Goal: Task Accomplishment & Management: Manage account settings

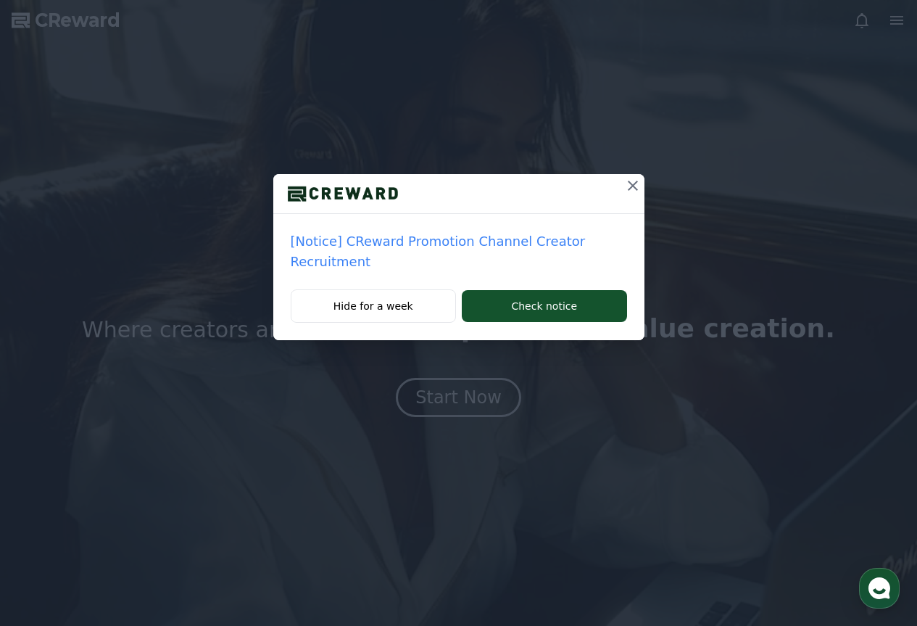
click at [624, 194] on button at bounding box center [632, 185] width 23 height 23
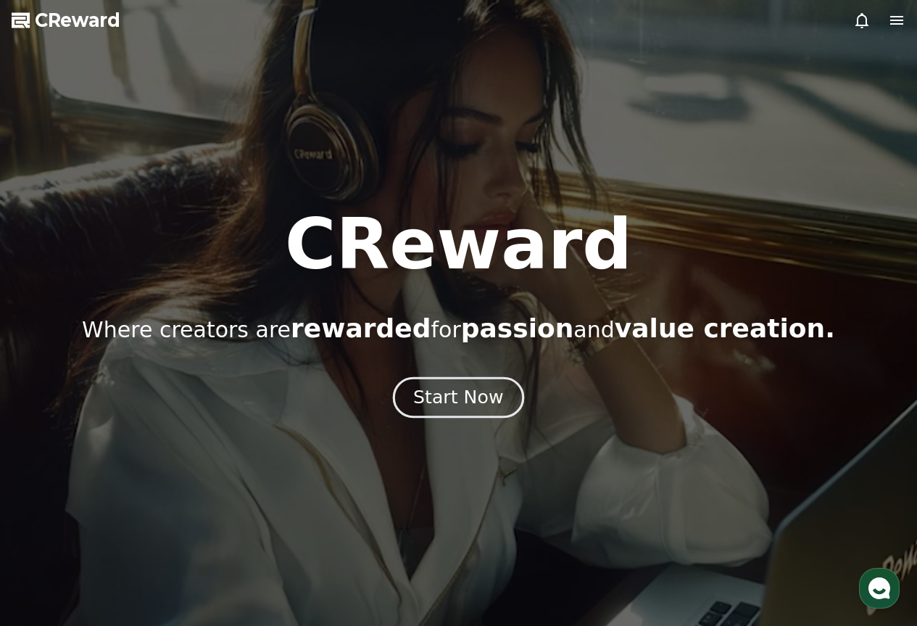
click at [460, 410] on button "Start Now" at bounding box center [458, 396] width 131 height 41
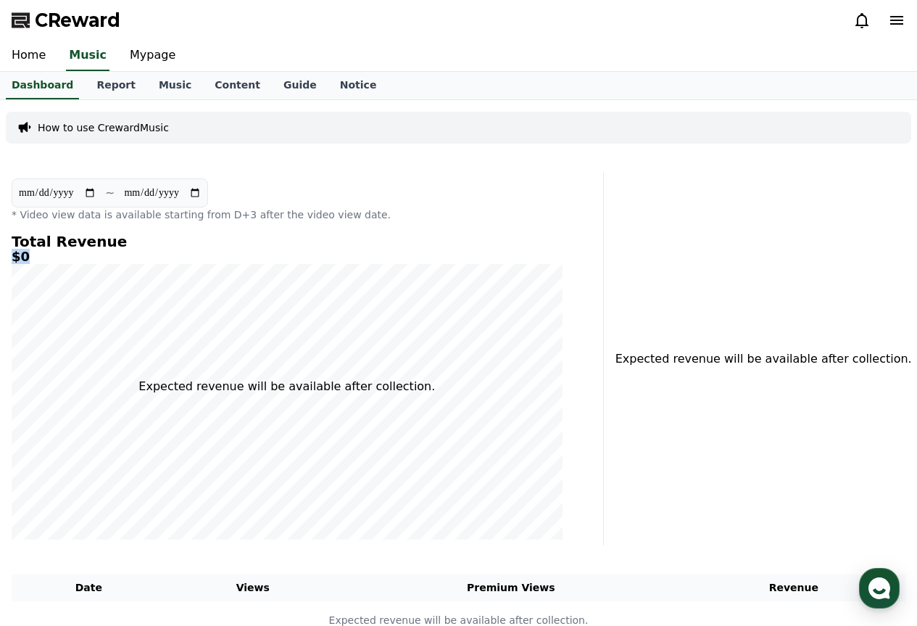
drag, startPoint x: 30, startPoint y: 260, endPoint x: 2, endPoint y: 254, distance: 28.3
click at [4, 254] on div "**********" at bounding box center [458, 375] width 917 height 551
click at [109, 82] on link "Report" at bounding box center [116, 86] width 62 height 28
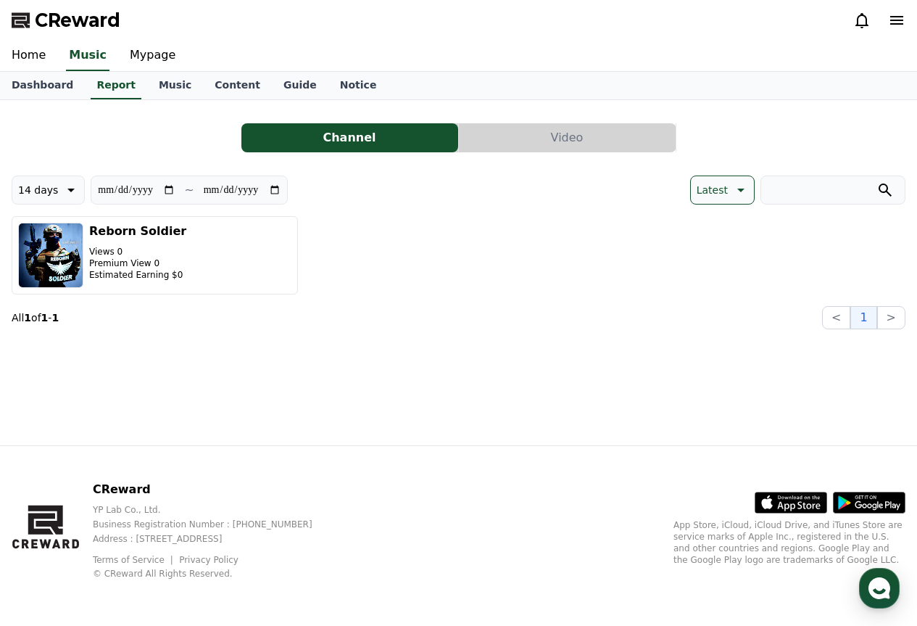
click at [507, 138] on button "Video" at bounding box center [567, 137] width 217 height 29
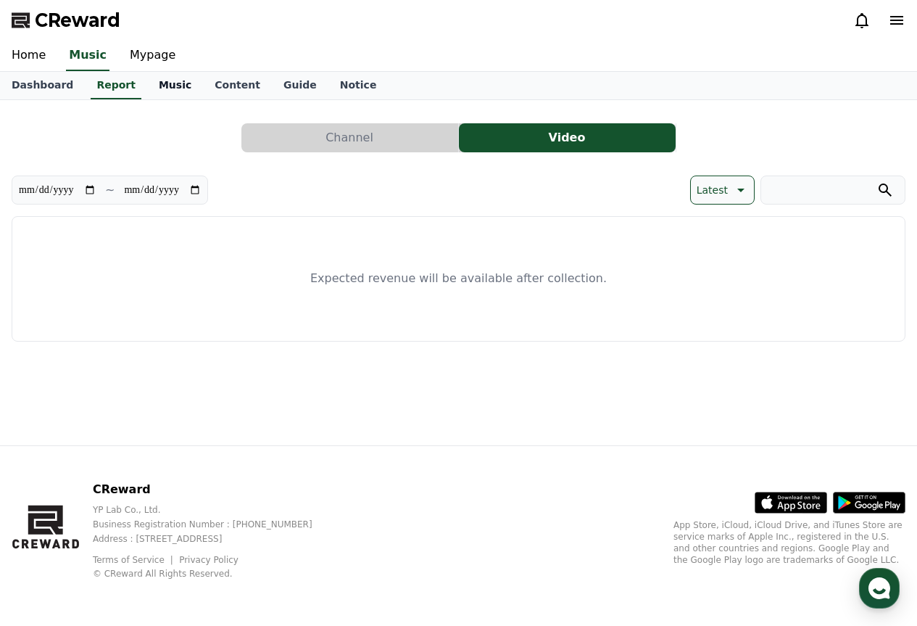
click at [159, 85] on link "Music" at bounding box center [175, 86] width 56 height 28
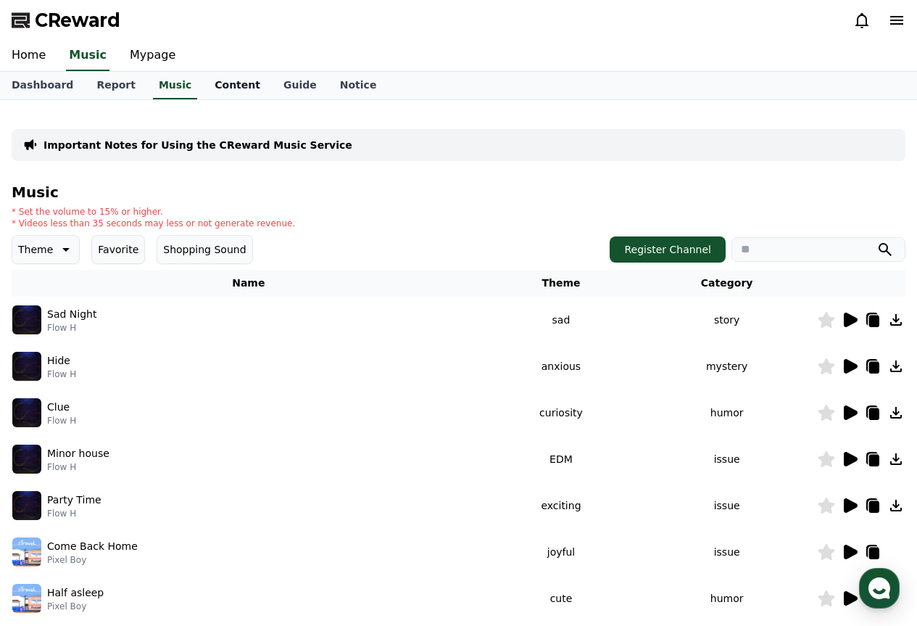
click at [203, 87] on link "Content" at bounding box center [237, 86] width 69 height 28
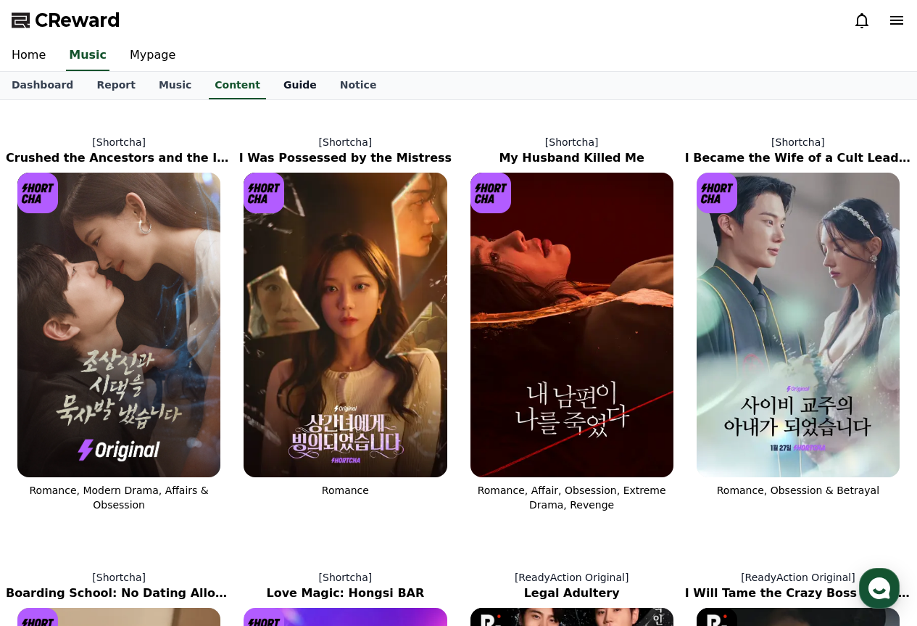
click at [272, 83] on link "Guide" at bounding box center [300, 86] width 57 height 28
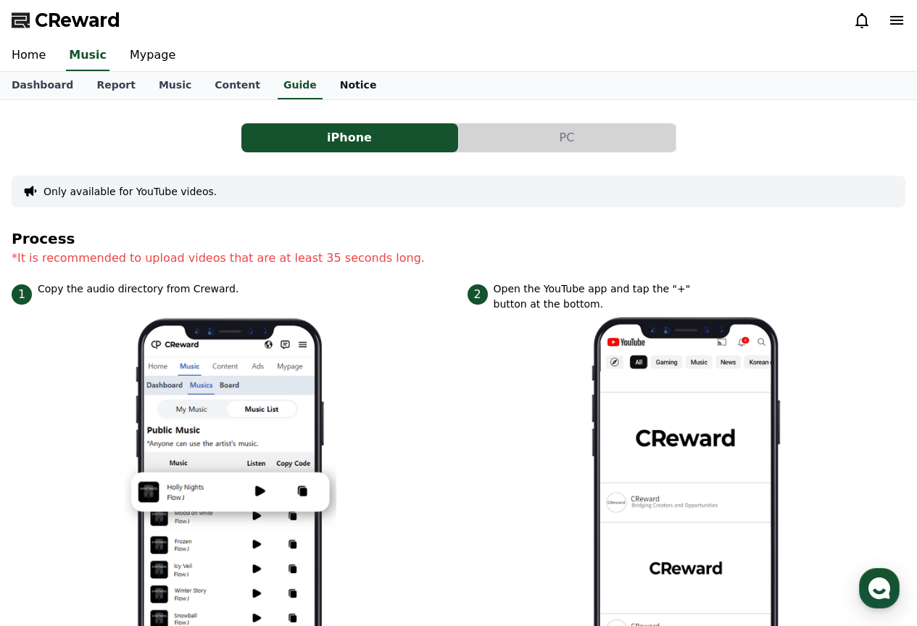
click at [328, 74] on link "Notice" at bounding box center [358, 86] width 60 height 28
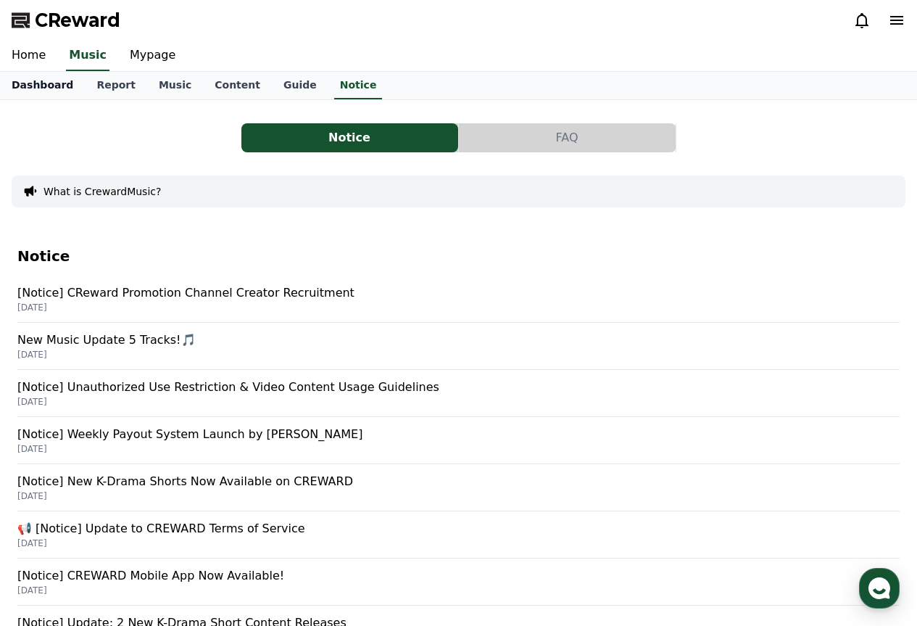
click at [45, 79] on link "Dashboard" at bounding box center [42, 86] width 85 height 28
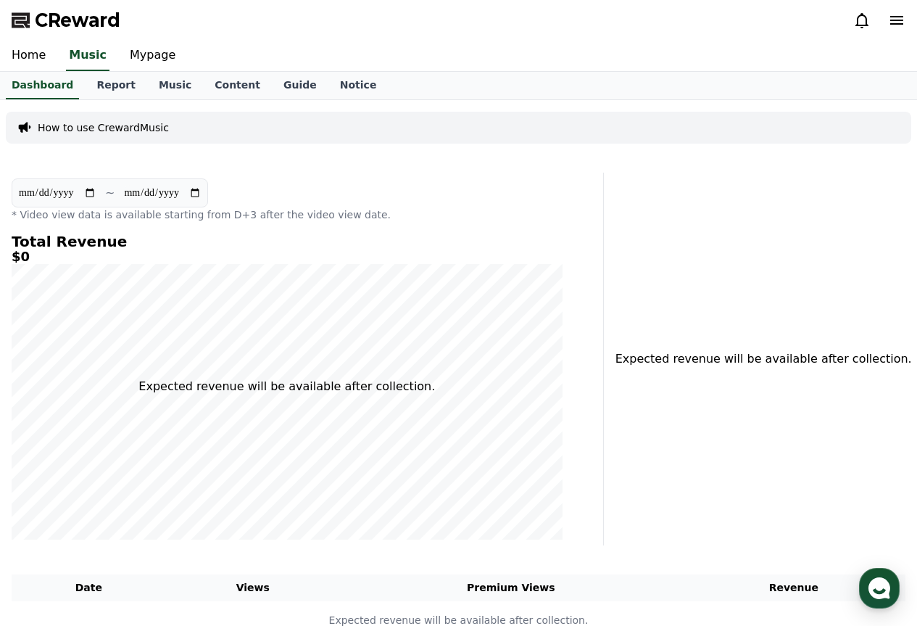
click at [901, 17] on icon at bounding box center [896, 20] width 13 height 9
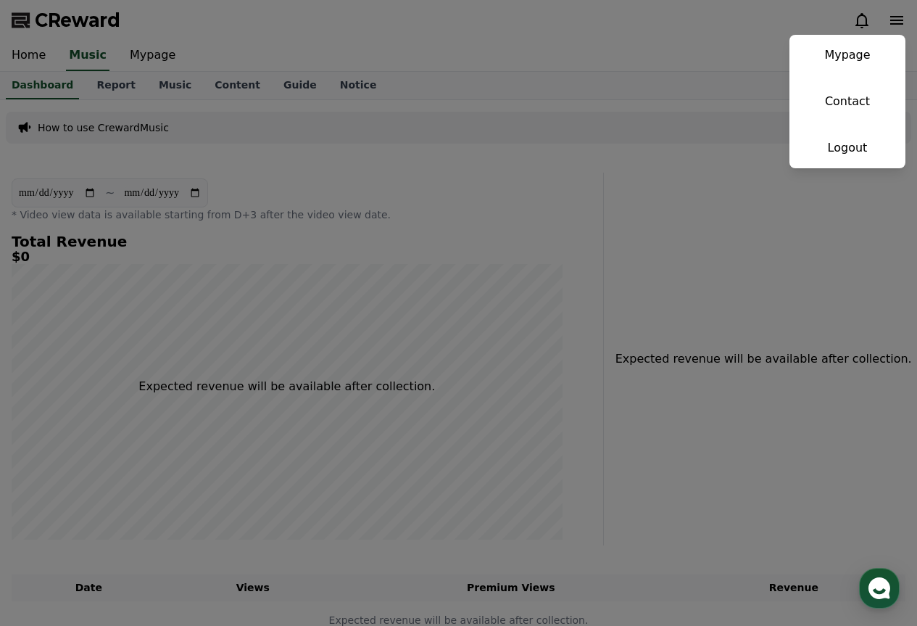
click at [473, 39] on button "close" at bounding box center [458, 313] width 917 height 626
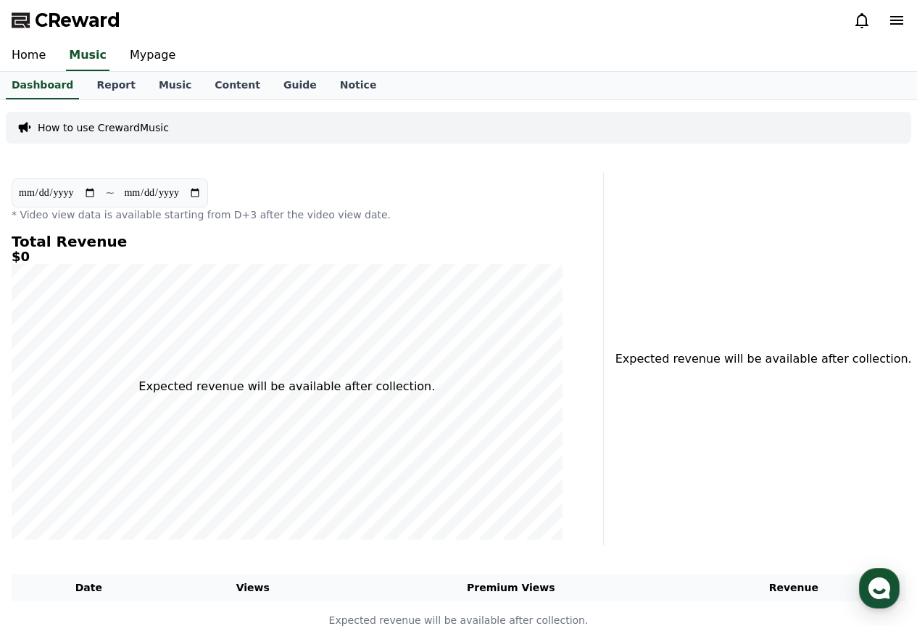
click at [16, 17] on polygon at bounding box center [19, 22] width 14 height 11
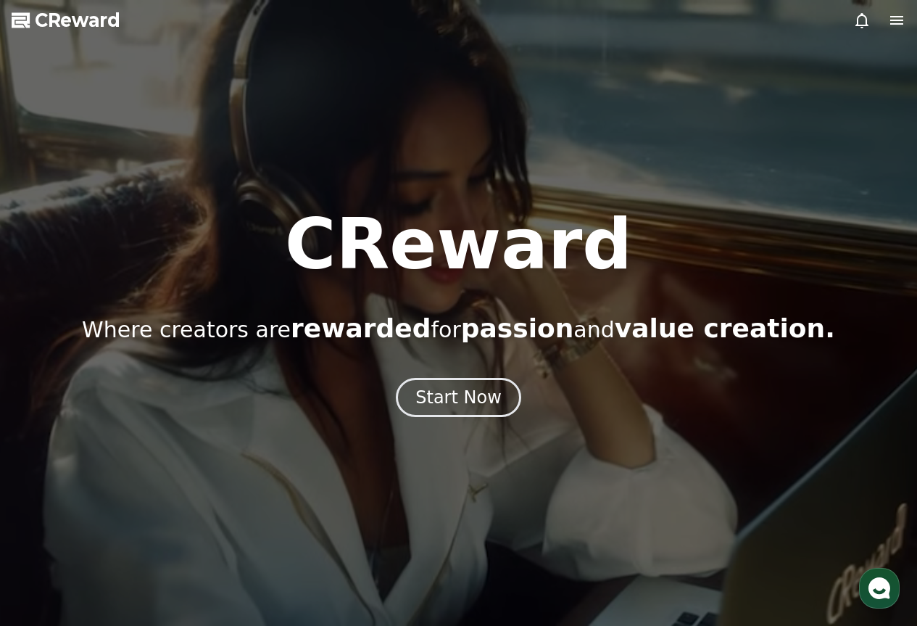
click at [883, 16] on div at bounding box center [879, 20] width 52 height 17
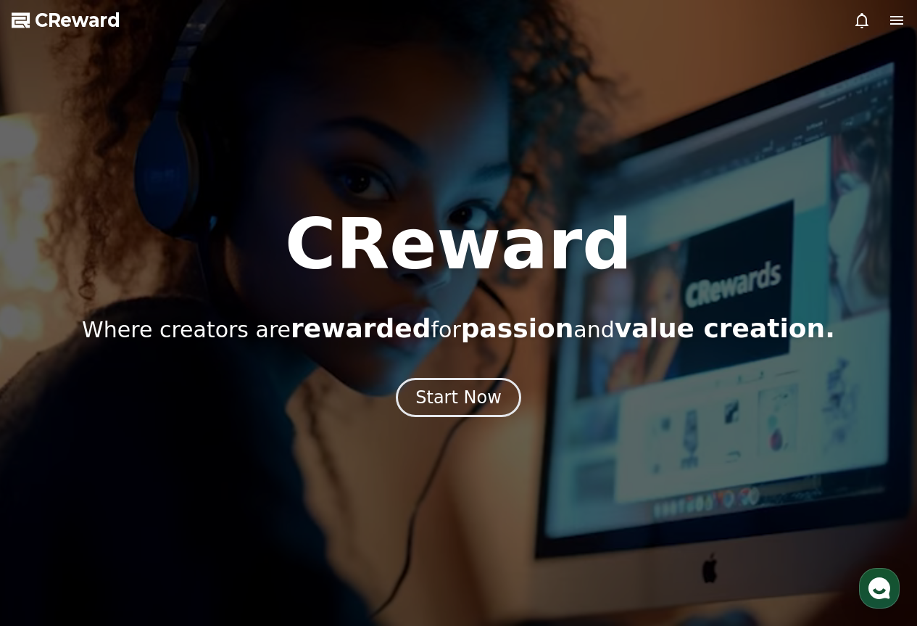
click at [887, 17] on div at bounding box center [879, 20] width 52 height 17
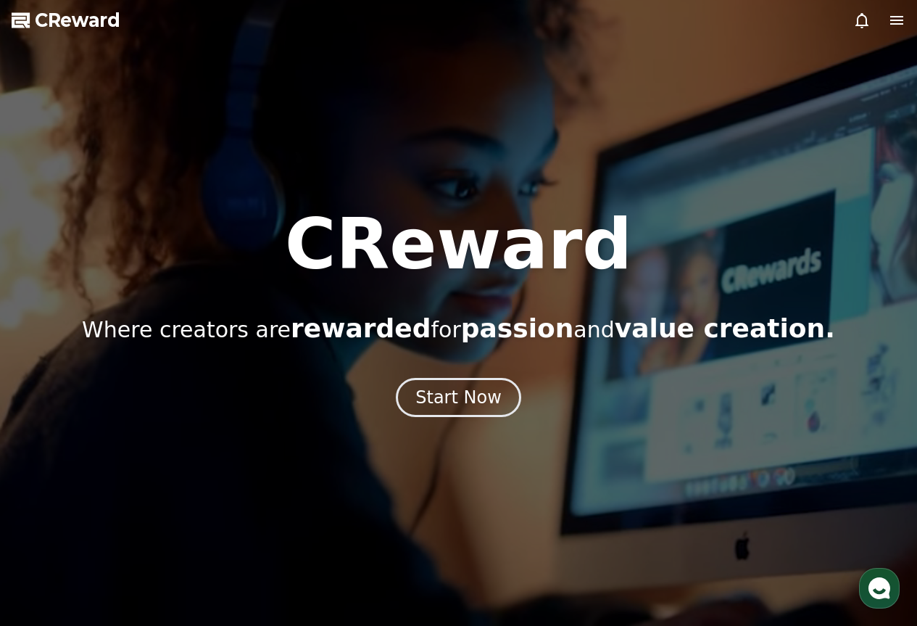
click at [889, 26] on icon at bounding box center [896, 20] width 17 height 17
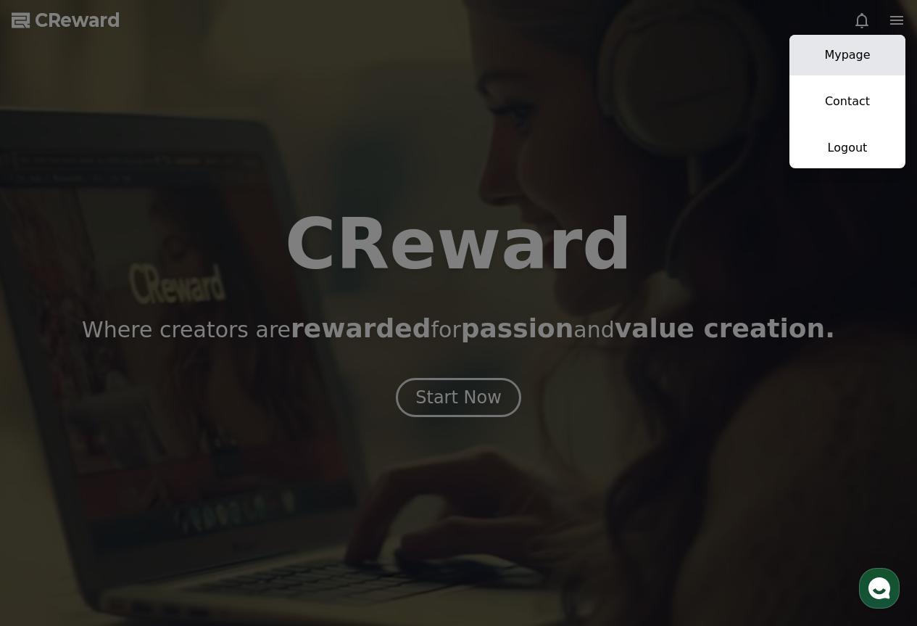
click at [860, 72] on link "Mypage" at bounding box center [847, 55] width 116 height 41
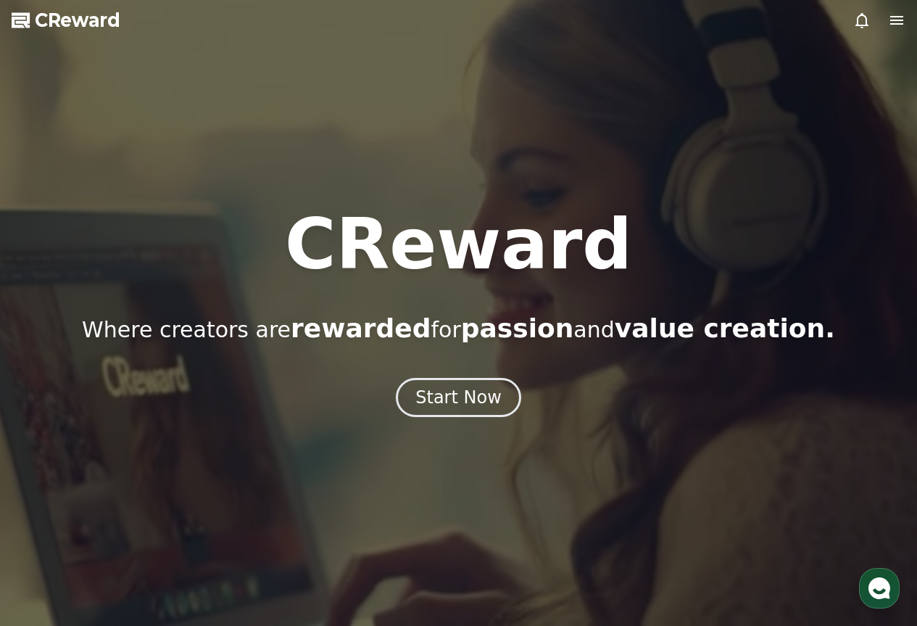
select select "**********"
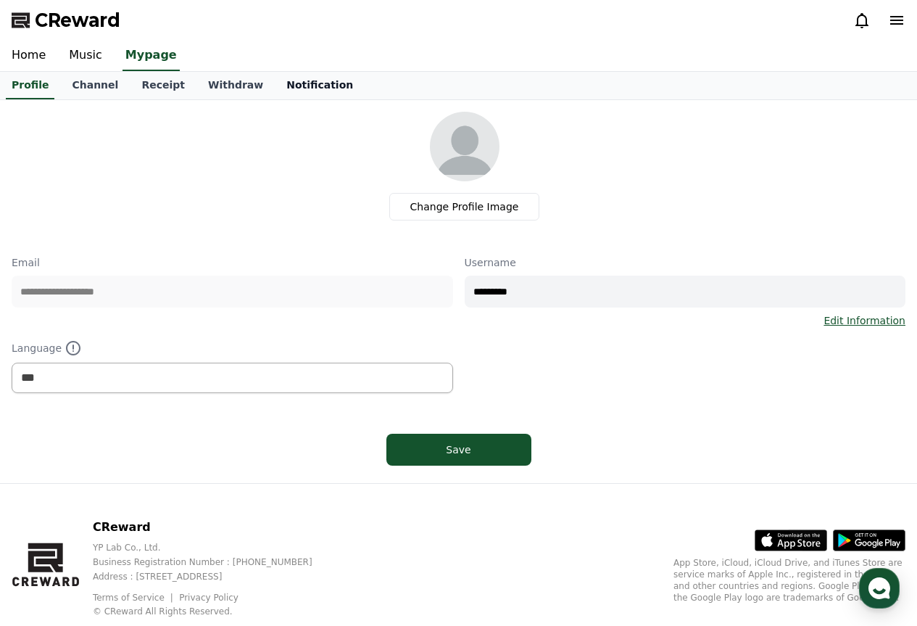
click at [291, 96] on link "Notification" at bounding box center [320, 86] width 90 height 28
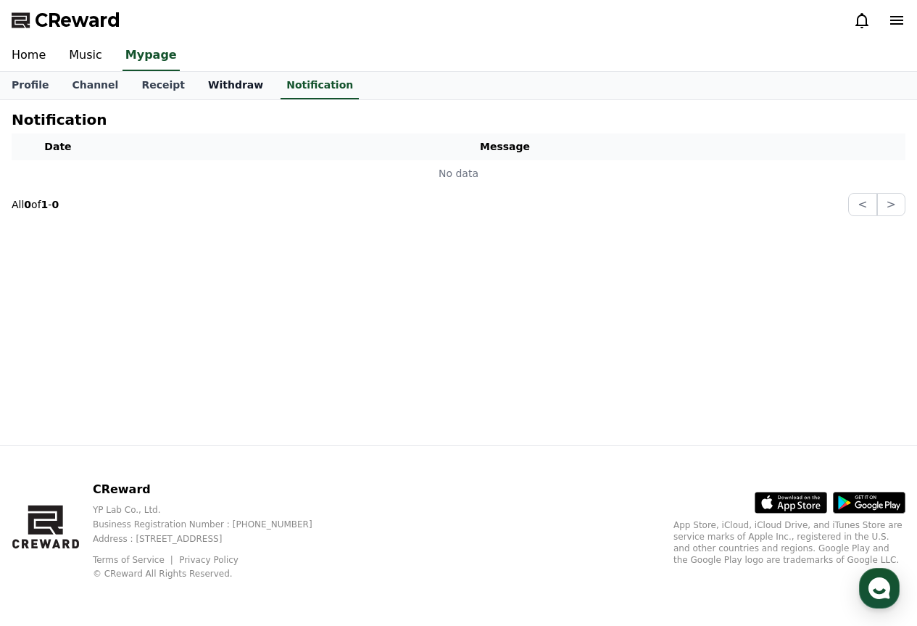
click at [207, 83] on link "Withdraw" at bounding box center [235, 86] width 78 height 28
